Goal: Task Accomplishment & Management: Use online tool/utility

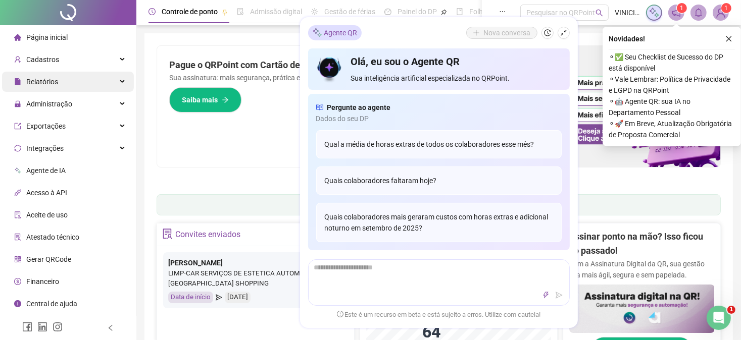
click at [86, 80] on div "Relatórios" at bounding box center [68, 82] width 132 height 20
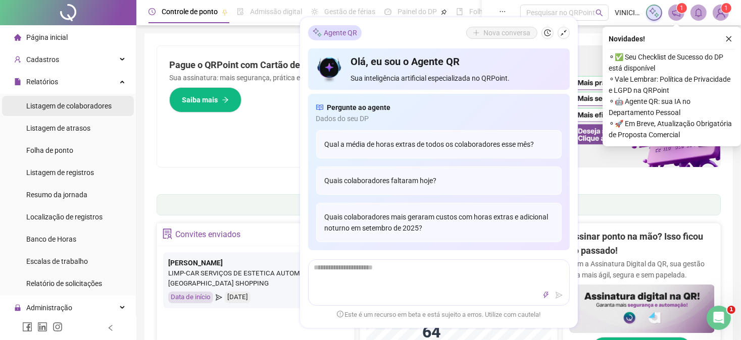
click at [82, 108] on span "Listagem de colaboradores" at bounding box center [68, 106] width 85 height 8
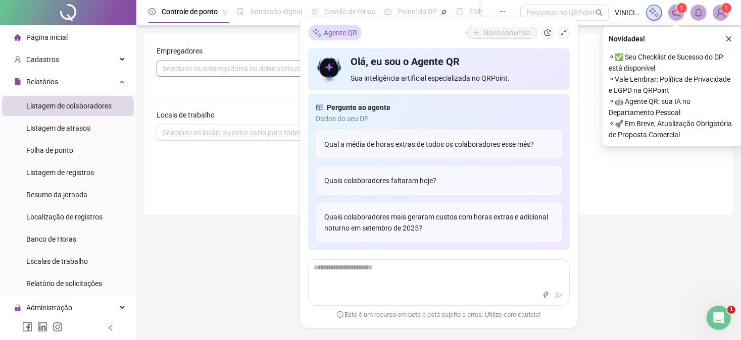
click at [207, 69] on div "Selecione os empregadores ou deixe vazio para todos" at bounding box center [296, 69] width 278 height 16
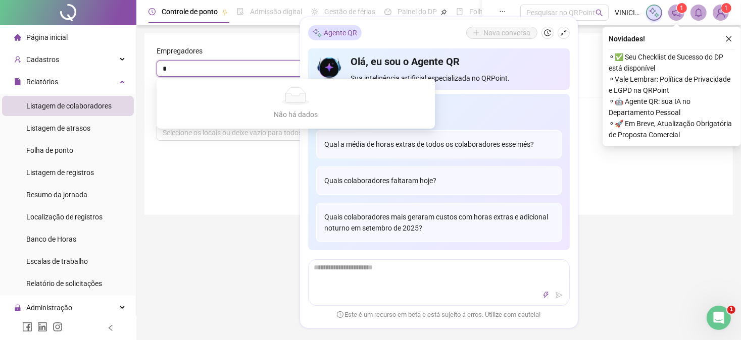
type input "**"
click at [224, 190] on div "Empregadores Selecione os empregadores ou deixe vazio para todos Exibir apenas …" at bounding box center [438, 124] width 588 height 182
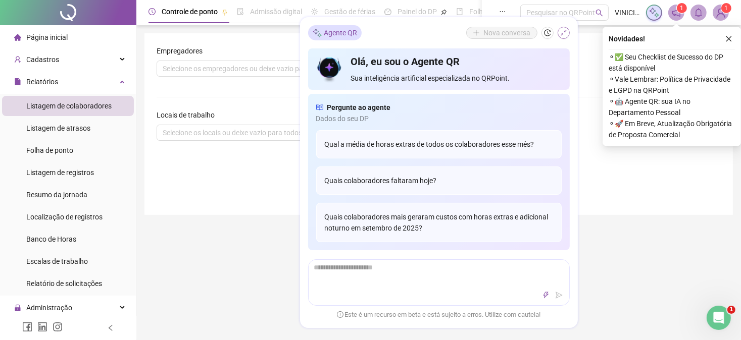
click at [563, 35] on icon "shrink" at bounding box center [564, 33] width 6 height 6
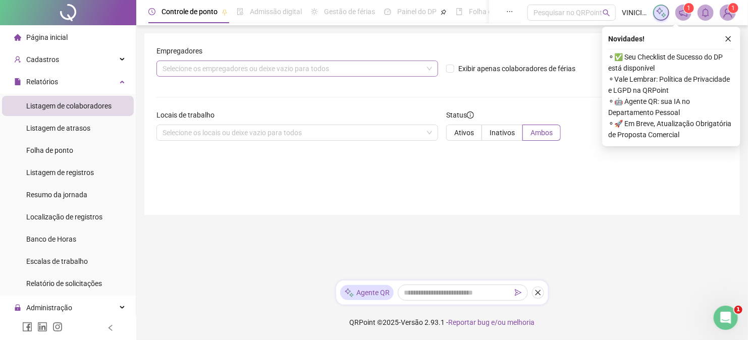
click at [201, 72] on div "Selecione os empregadores ou deixe vazio para todos" at bounding box center [298, 69] width 282 height 16
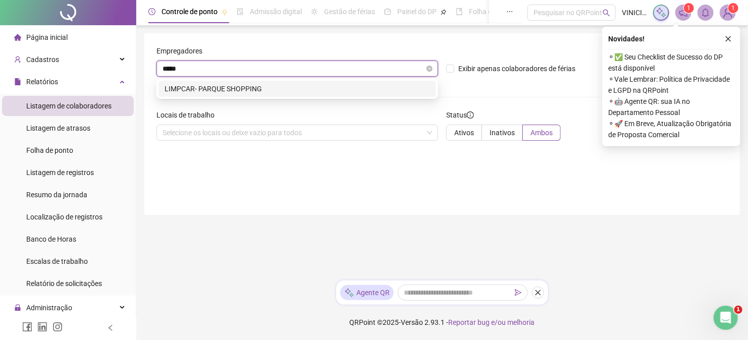
type input "******"
click at [204, 83] on div "LIMPCAR- PARQUE SHOPPING" at bounding box center [298, 88] width 266 height 11
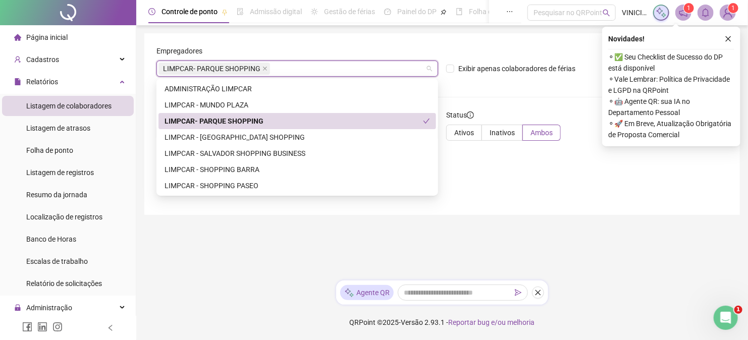
click at [195, 122] on div "LIMPCAR- PARQUE SHOPPING" at bounding box center [294, 121] width 259 height 11
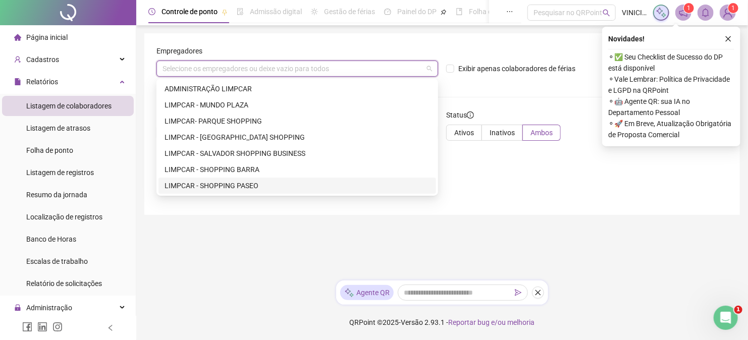
click at [219, 230] on main "Empregadores Selecione os empregadores ou deixe vazio para todos Exibir apenas …" at bounding box center [442, 152] width 596 height 239
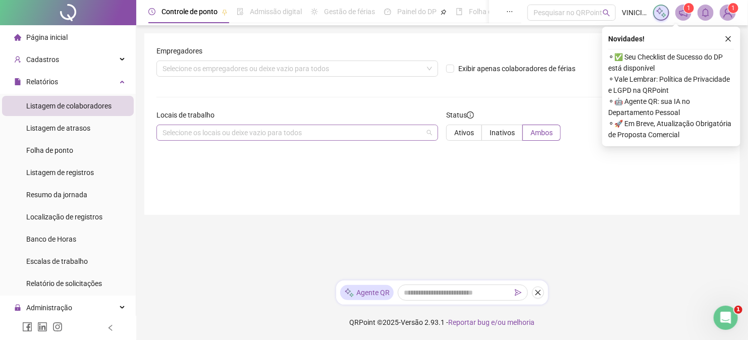
click at [216, 140] on div "Selecione os locais ou deixe vazio para todos" at bounding box center [298, 133] width 282 height 16
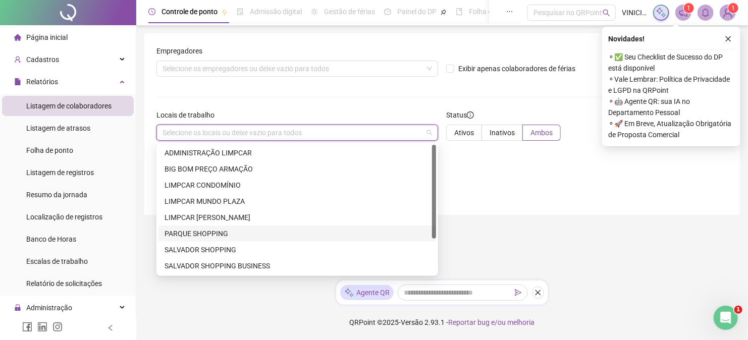
click at [214, 233] on div "PARQUE SHOPPING" at bounding box center [298, 233] width 266 height 11
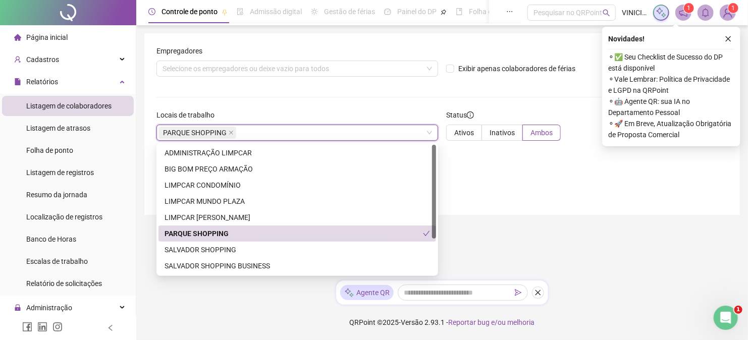
click at [683, 222] on main "Empregadores Selecione os empregadores ou deixe vazio para todos Exibir apenas …" at bounding box center [442, 152] width 596 height 239
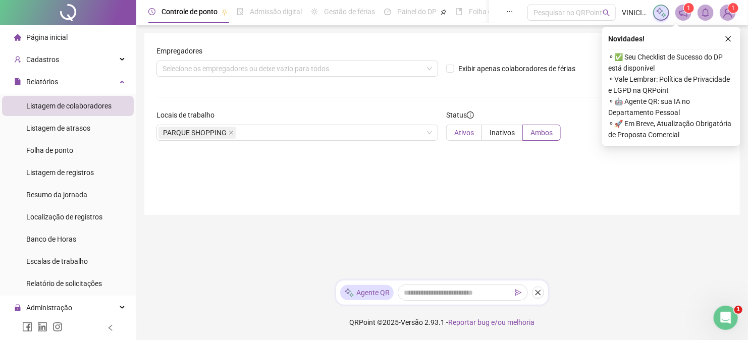
click at [474, 136] on label "Ativos" at bounding box center [464, 133] width 36 height 16
drag, startPoint x: 722, startPoint y: 38, endPoint x: 727, endPoint y: 43, distance: 7.2
click at [725, 41] on div "Novidades !" at bounding box center [672, 39] width 126 height 12
click at [729, 39] on icon "close" at bounding box center [729, 39] width 6 height 6
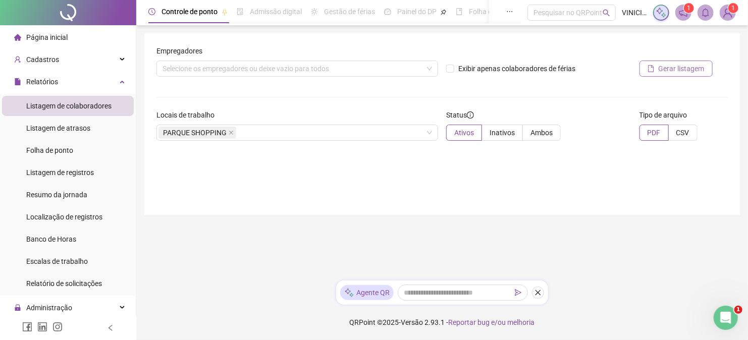
click at [692, 61] on button "Gerar listagem" at bounding box center [676, 69] width 73 height 16
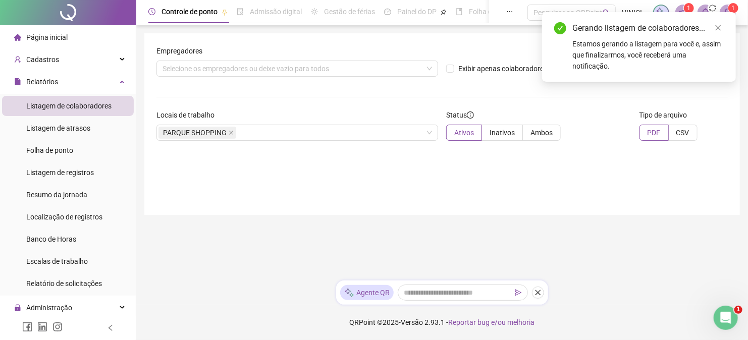
click at [692, 67] on div "Gerando listagem de colaboradores... Estamos gerando a listagem para você e, as…" at bounding box center [639, 47] width 194 height 70
click at [691, 75] on div "Gerando listagem de colaboradores... Estamos gerando a listagem para você e, as…" at bounding box center [639, 47] width 194 height 70
click at [691, 74] on div "Gerando listagem de colaboradores... Estamos gerando a listagem para você e, as…" at bounding box center [639, 47] width 194 height 70
click at [724, 28] on div "Gerando listagem de colaboradores... Estamos gerando a listagem para você e, as…" at bounding box center [639, 47] width 194 height 70
click at [717, 26] on icon "close" at bounding box center [719, 28] width 6 height 6
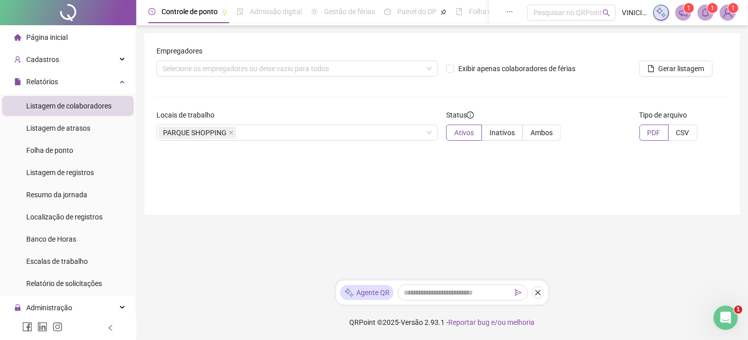
click at [684, 17] on span at bounding box center [684, 13] width 16 height 16
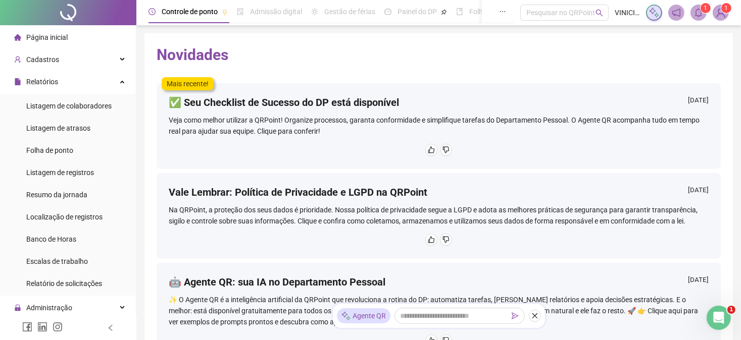
click at [700, 13] on icon "bell" at bounding box center [698, 12] width 9 height 9
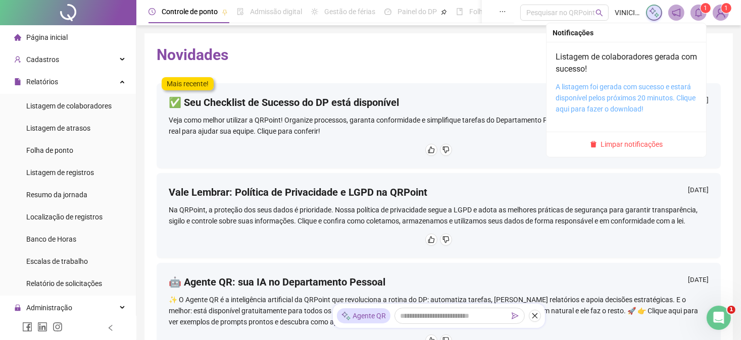
click at [597, 87] on link "A listagem foi gerada com sucesso e estará disponível pelos próximos 20 minutos…" at bounding box center [626, 98] width 140 height 30
